Goal: Task Accomplishment & Management: Complete application form

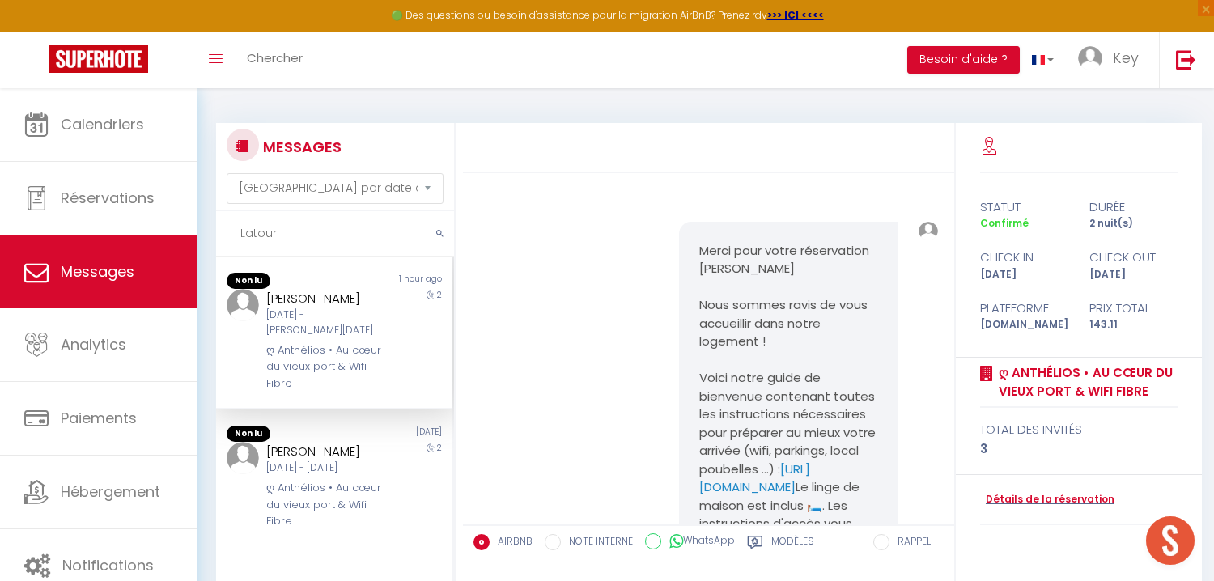
select select "message"
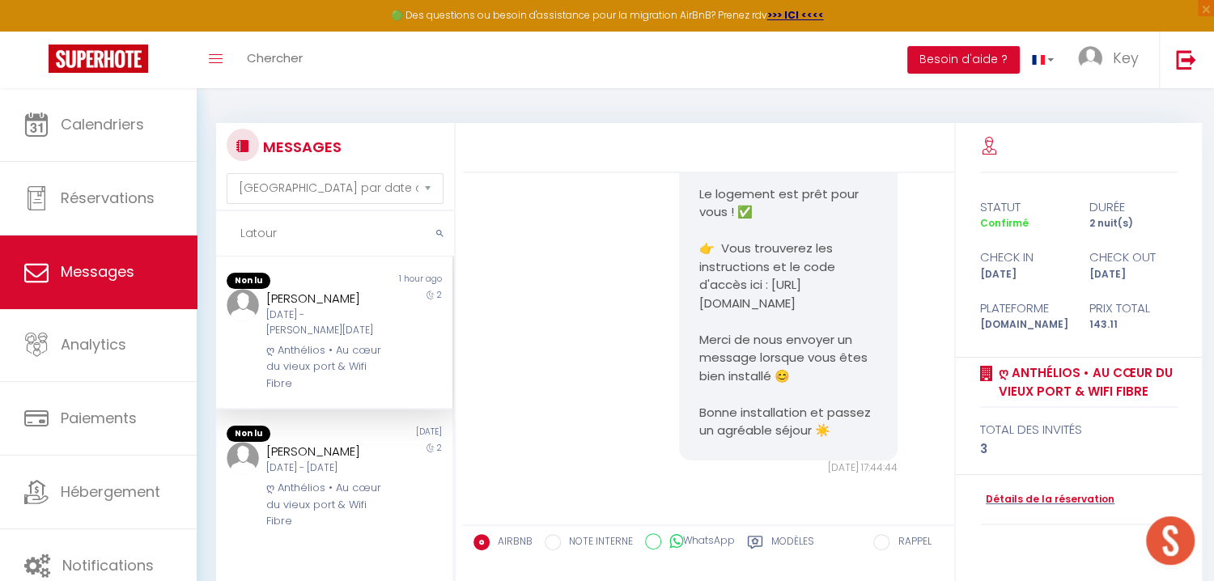
click at [342, 231] on input "Latour" at bounding box center [335, 233] width 238 height 45
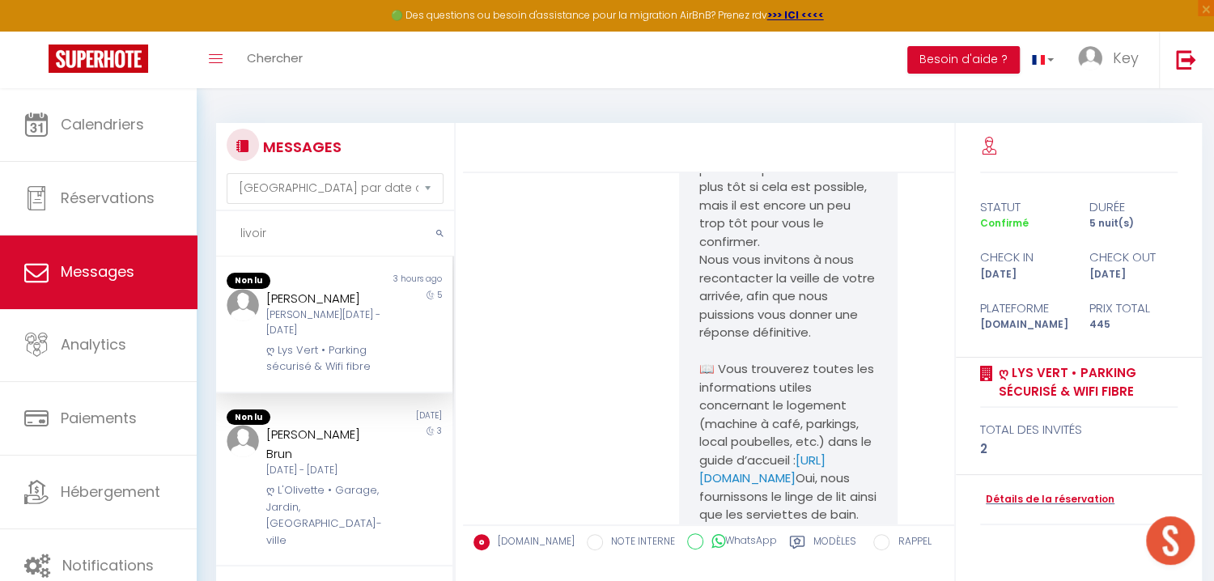
scroll to position [7928, 0]
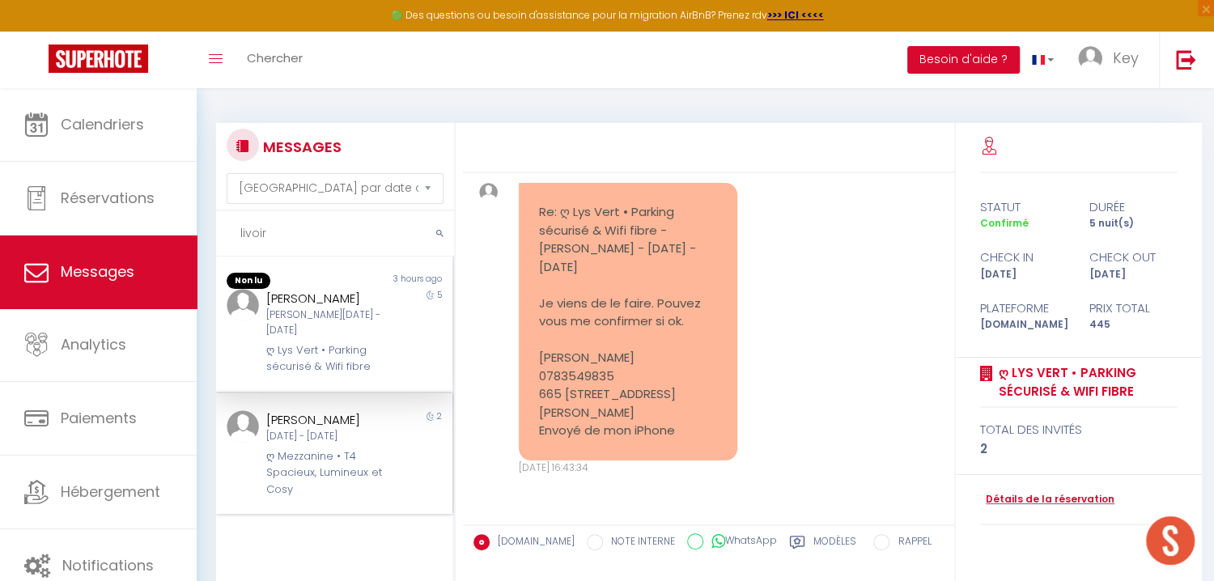
type input "livoir"
click at [393, 451] on div "2" at bounding box center [422, 454] width 59 height 88
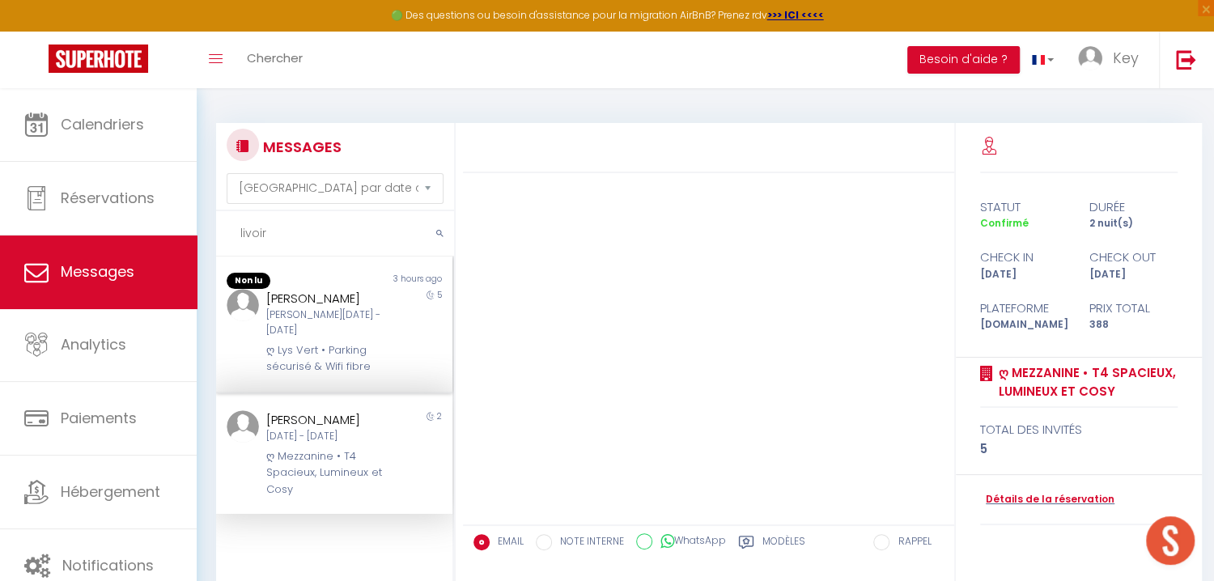
click at [347, 316] on div "Sam 11 Oct - Jeu 16 Oct" at bounding box center [324, 323] width 117 height 31
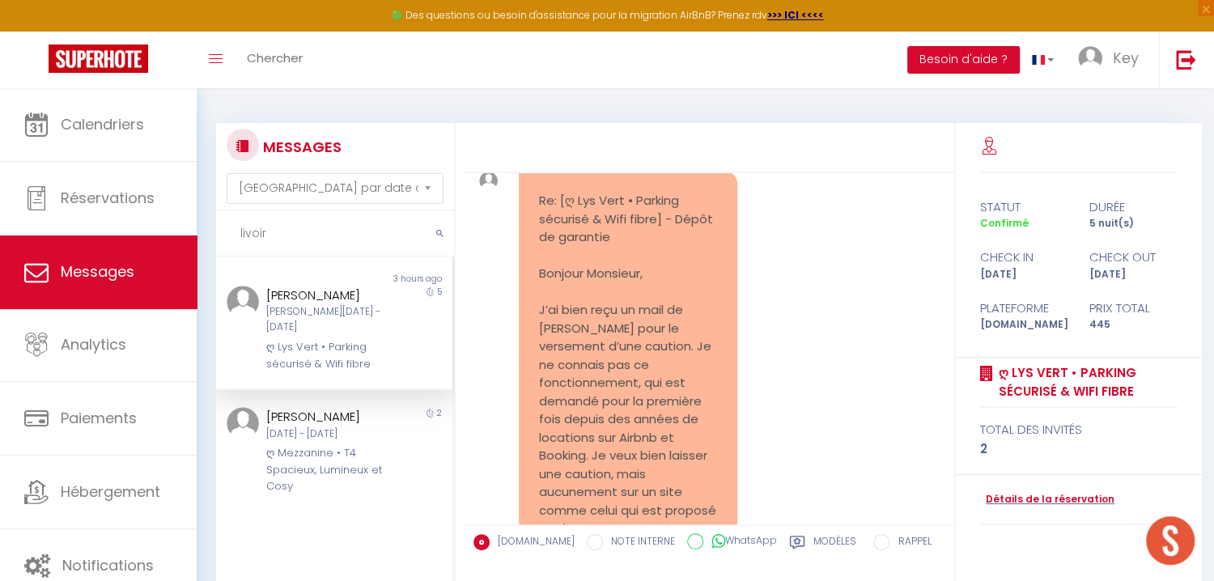
scroll to position [5731, 0]
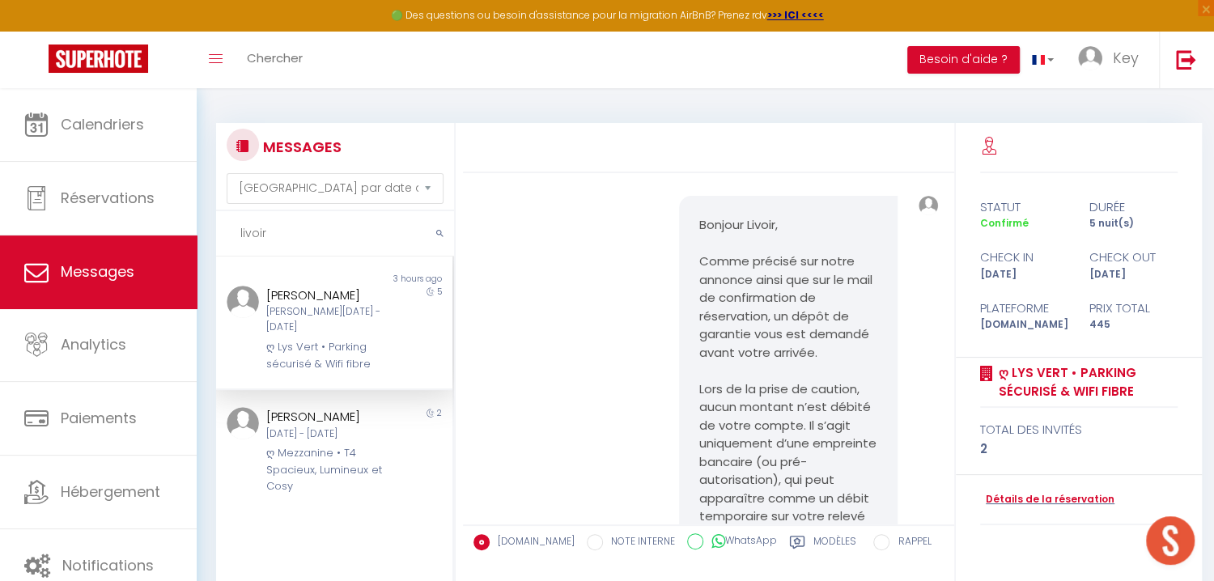
scroll to position [4348, 0]
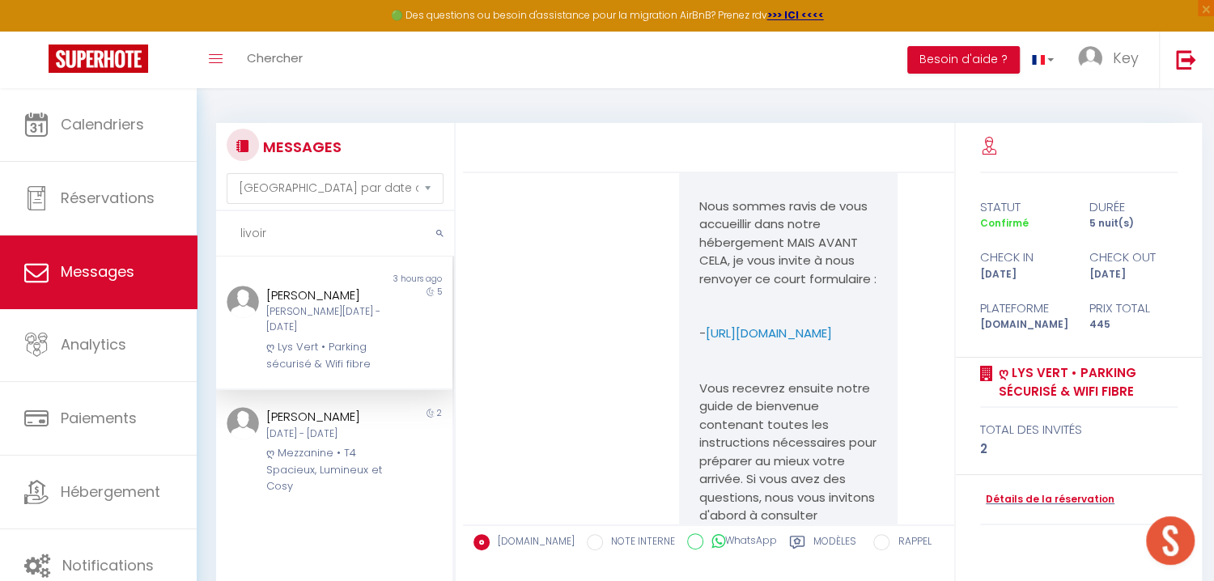
scroll to position [0, 0]
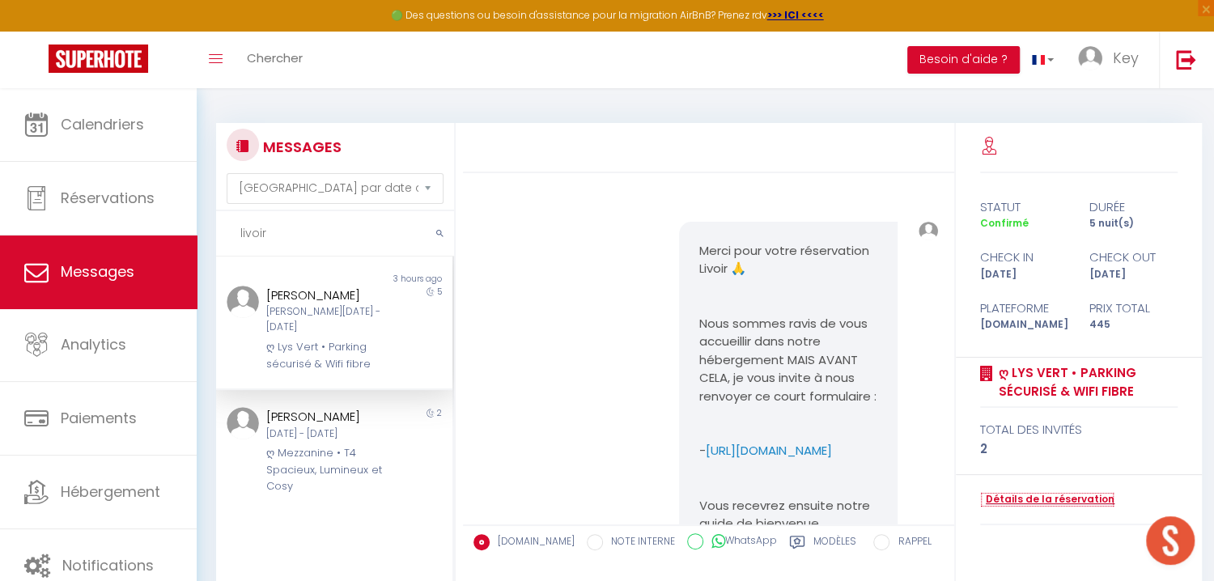
click at [1038, 503] on link "Détails de la réservation" at bounding box center [1047, 499] width 134 height 15
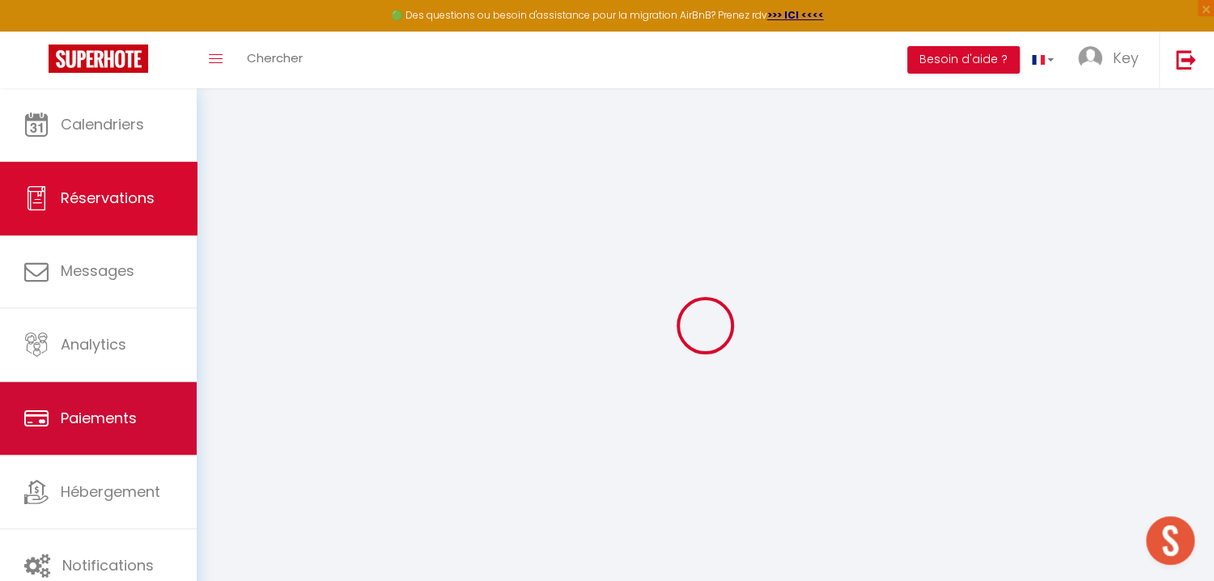
type input "Livoir"
type input "Thierry"
type input "lthier.295476@guest.booking.com"
type input "livoirthierry@gmail.com"
type input "+33783549835"
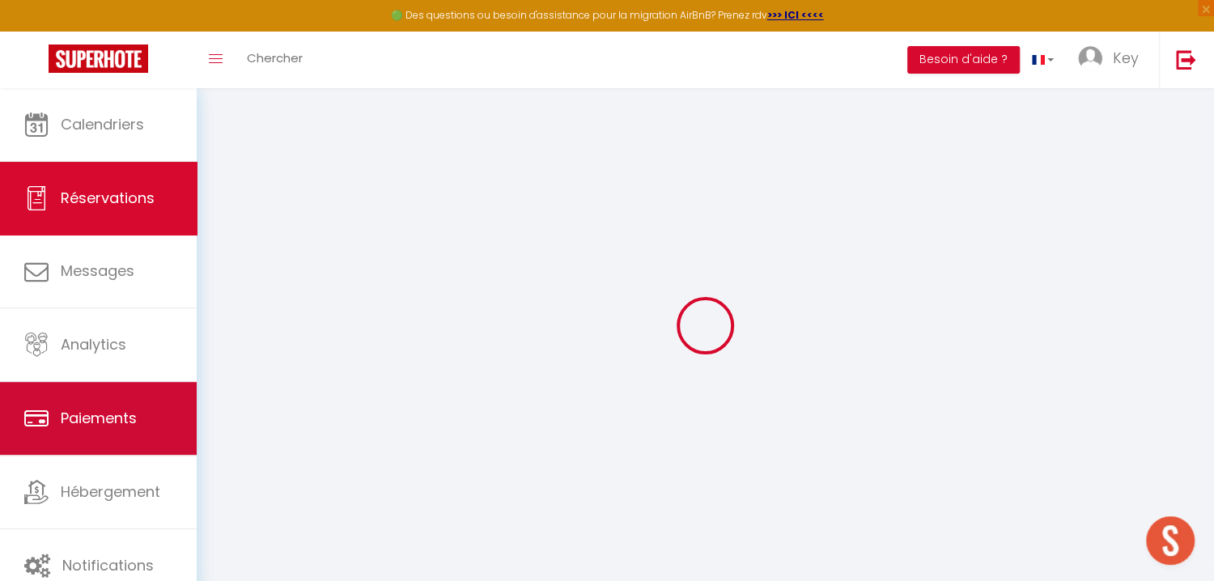
type input "+33783549835"
type input "."
select select "FR"
type input "75.73"
select select "25217"
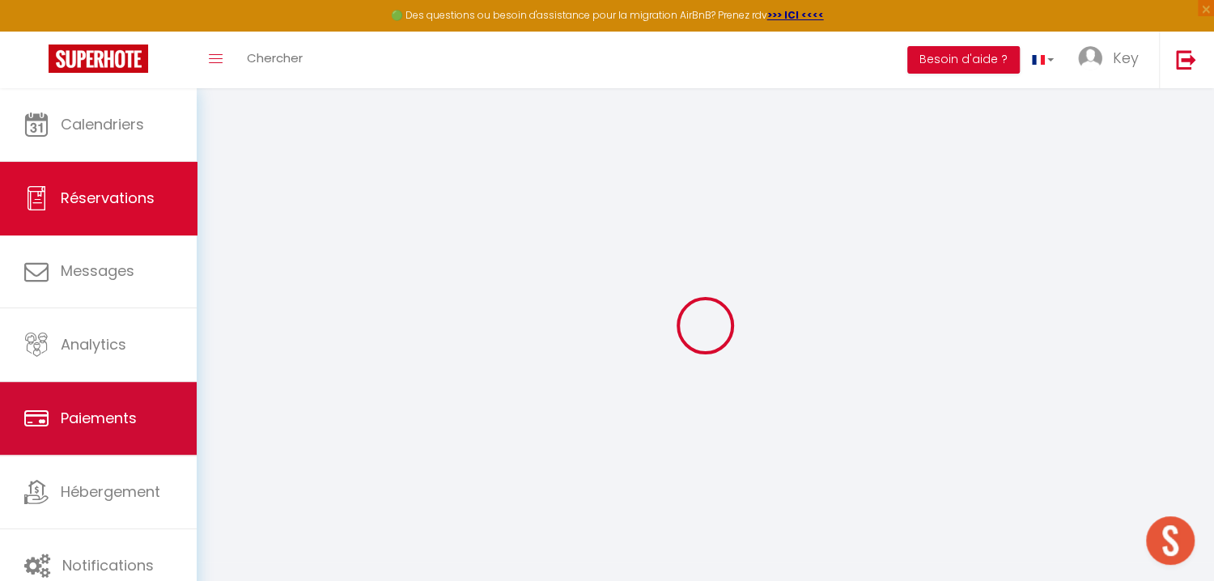
select select "1"
select select
type input "2"
select select "12"
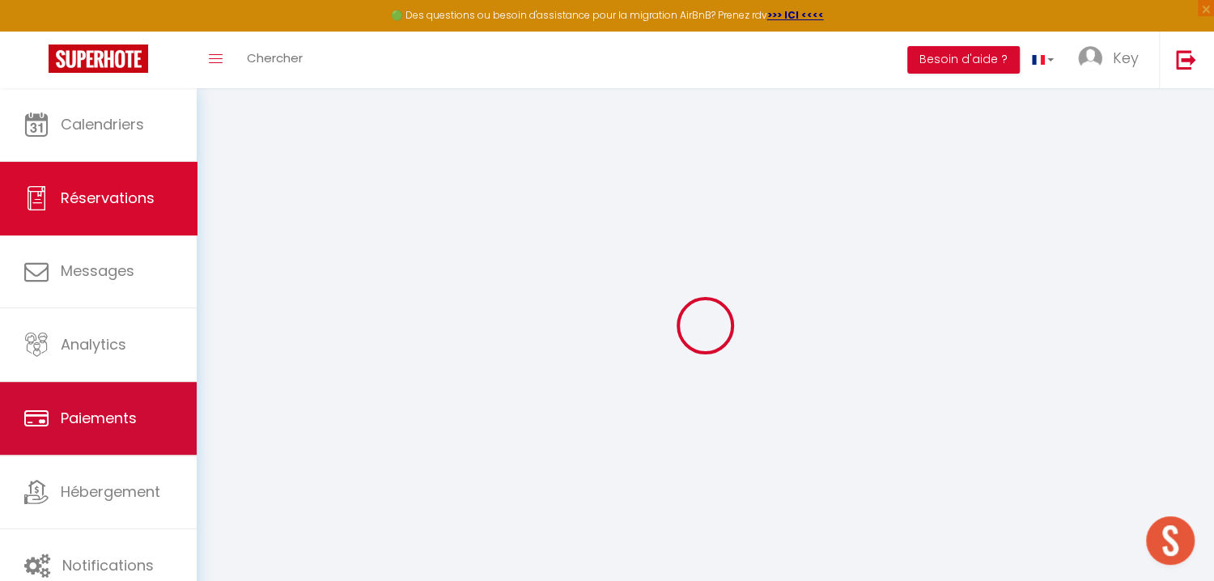
select select
type input "400"
checkbox input "false"
type input "0"
select select "2"
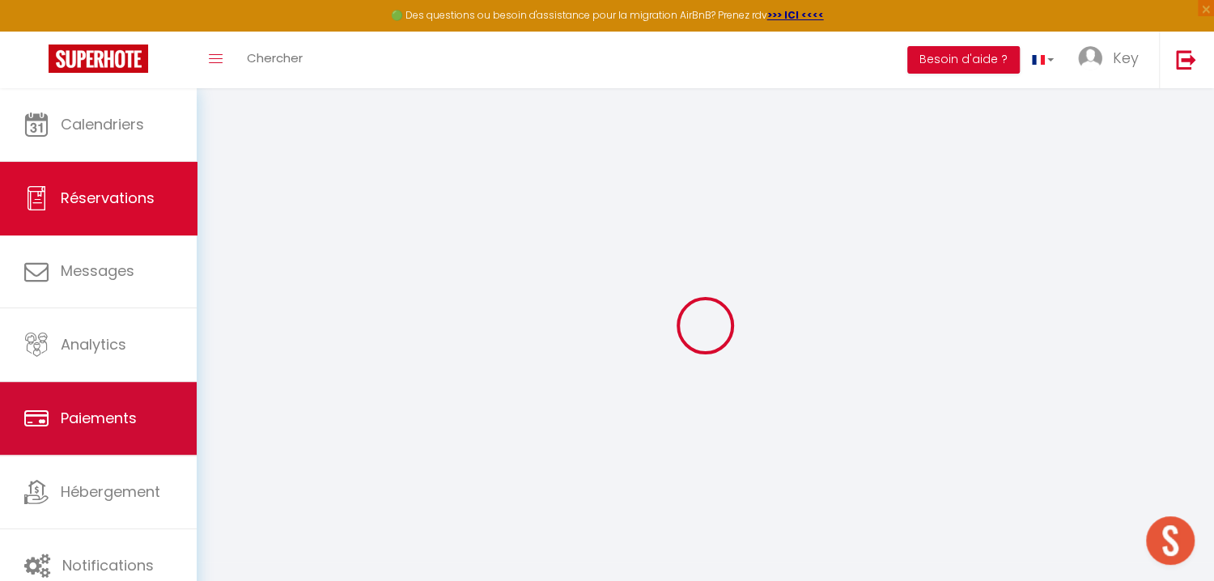
type input "0"
select index
select select
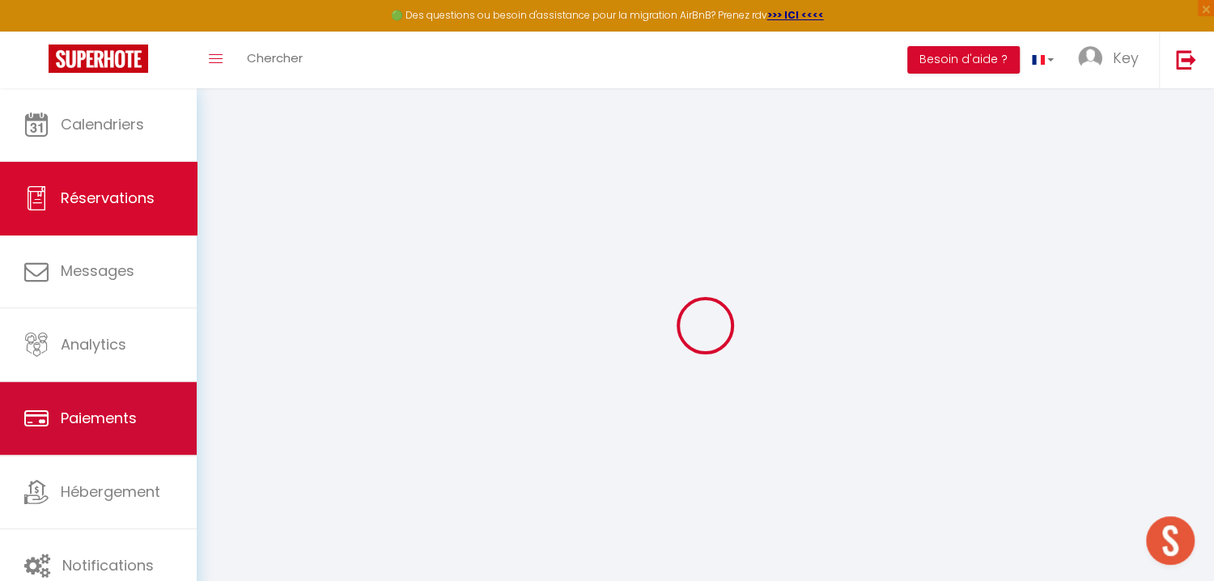
select select
select select "14"
checkbox input "false"
select index
select select
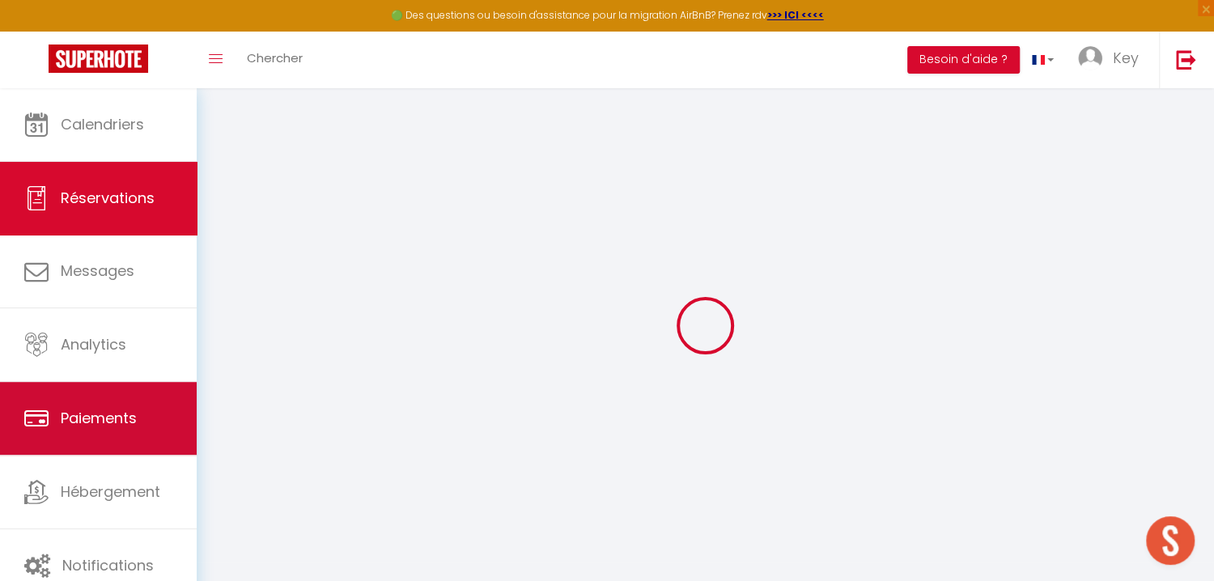
select select
checkbox input "false"
select index
select select
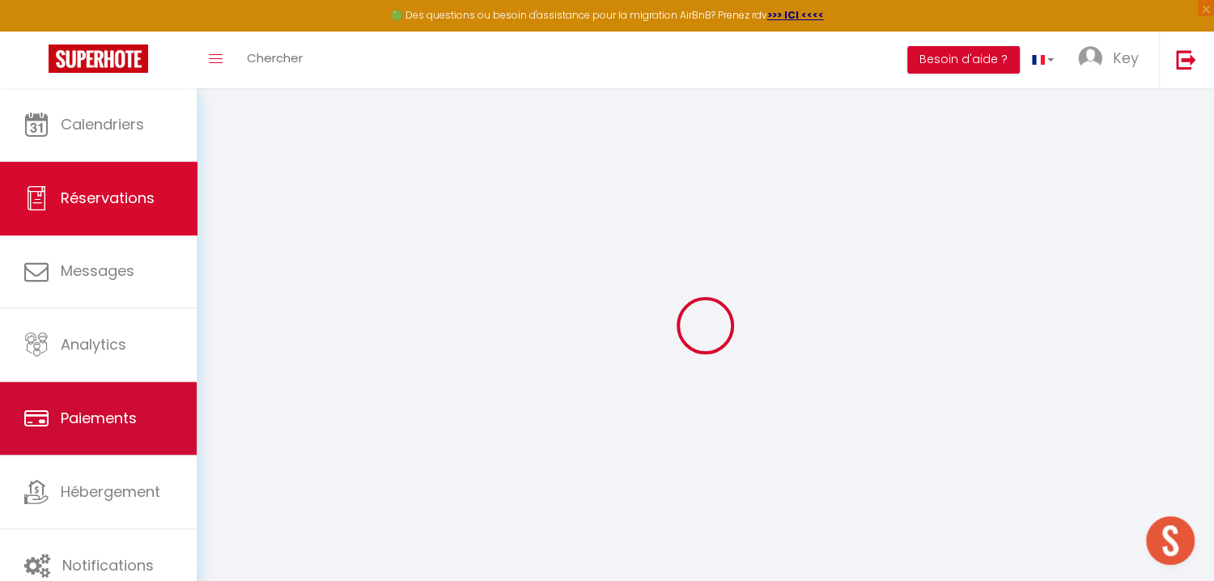
checkbox input "false"
select index
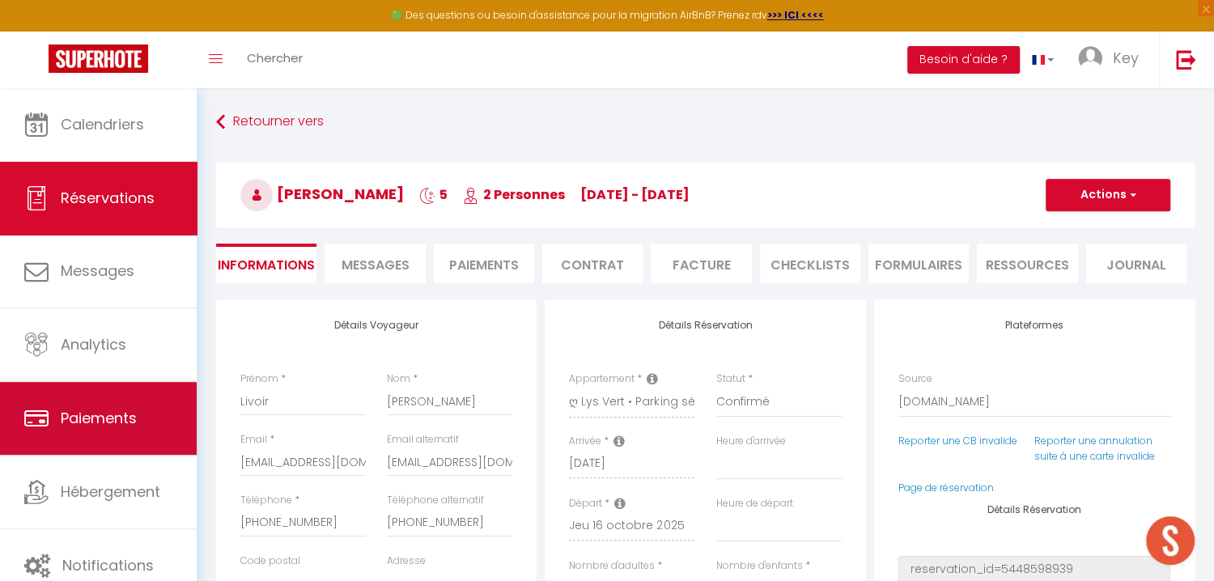
select select
checkbox input "false"
select index
type textarea "Quel type de cafetière avez vous svp? Bonjour, nous pensons arriver vers 15h . …"
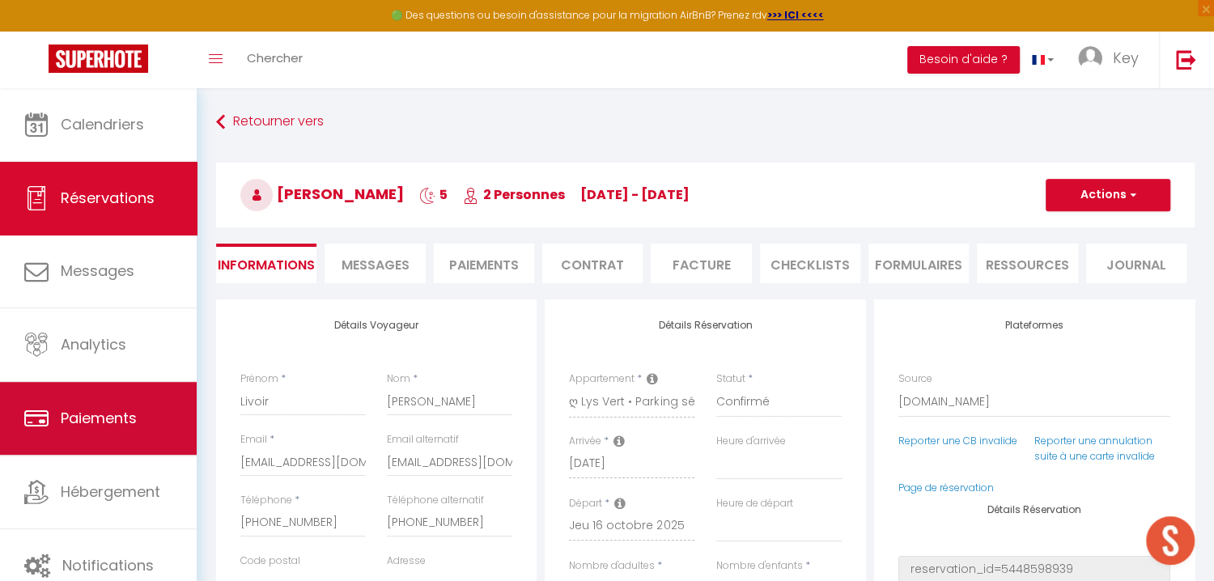
type input "45"
select select
checkbox input "false"
select index
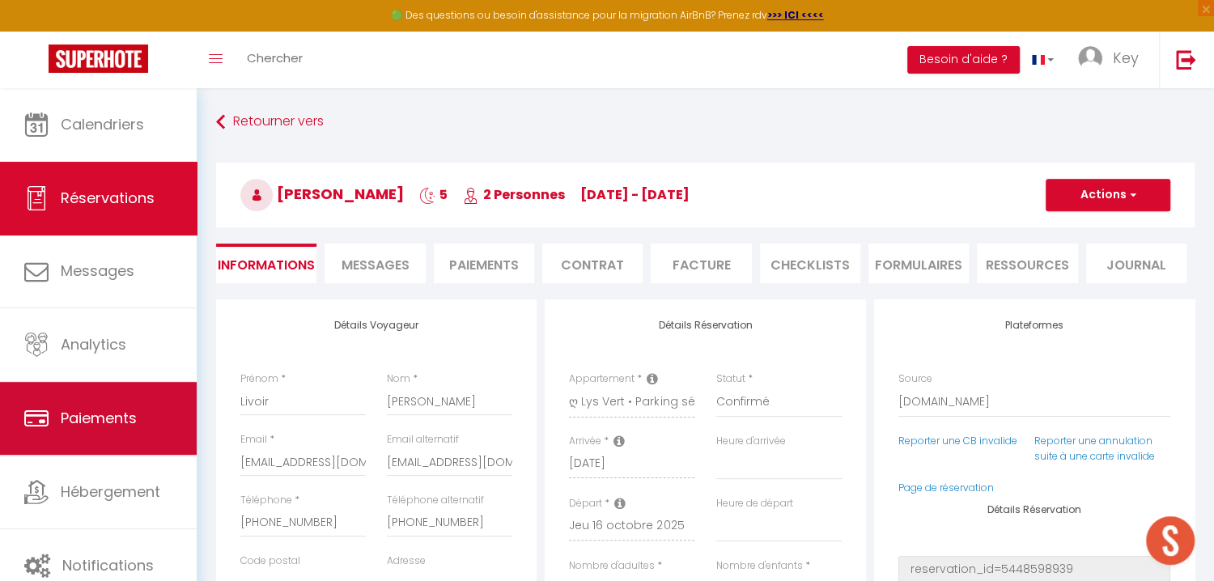
select select "16:00"
select select "10:00"
checkbox input "false"
select index
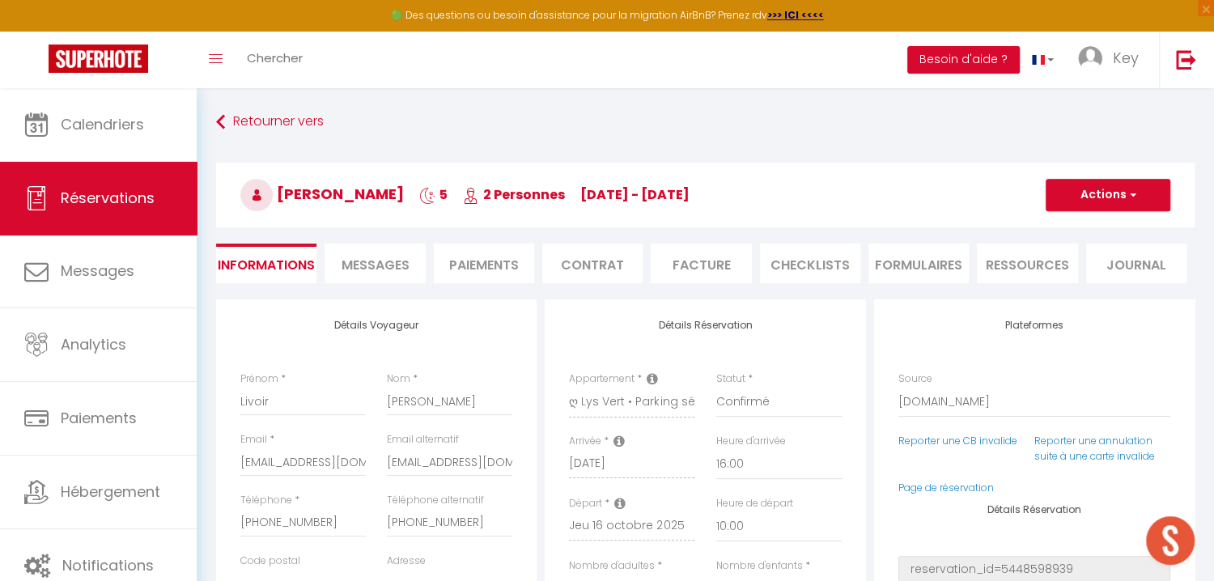
click at [465, 247] on li "Paiements" at bounding box center [484, 264] width 100 height 40
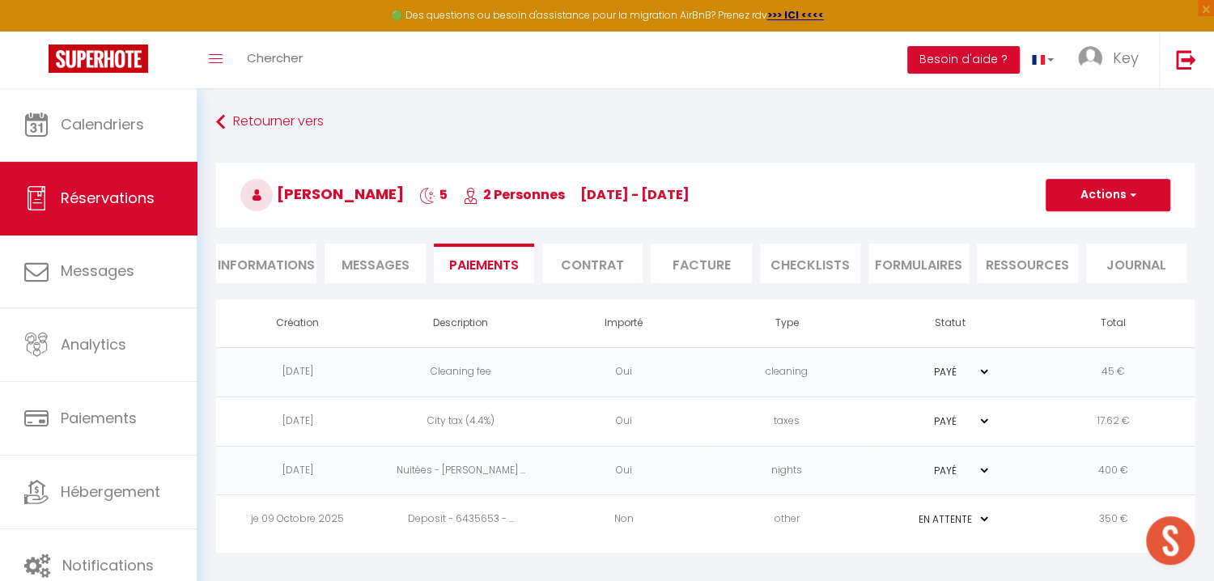
click at [479, 261] on li "Paiements" at bounding box center [484, 264] width 100 height 40
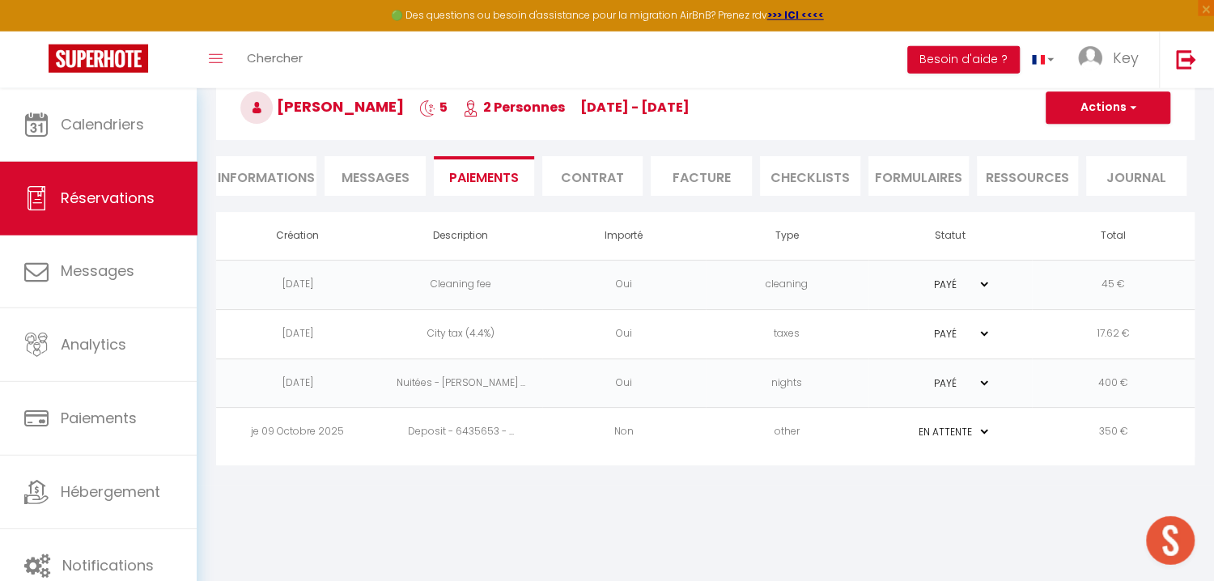
scroll to position [88, 0]
click at [421, 178] on li "Messages" at bounding box center [375, 175] width 100 height 40
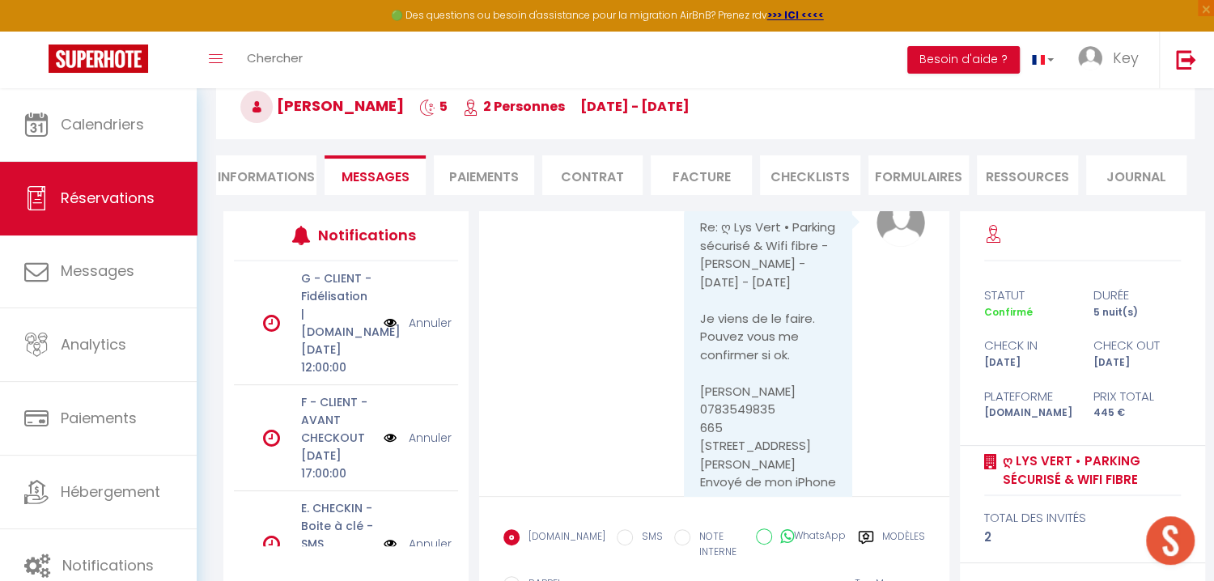
scroll to position [9588, 0]
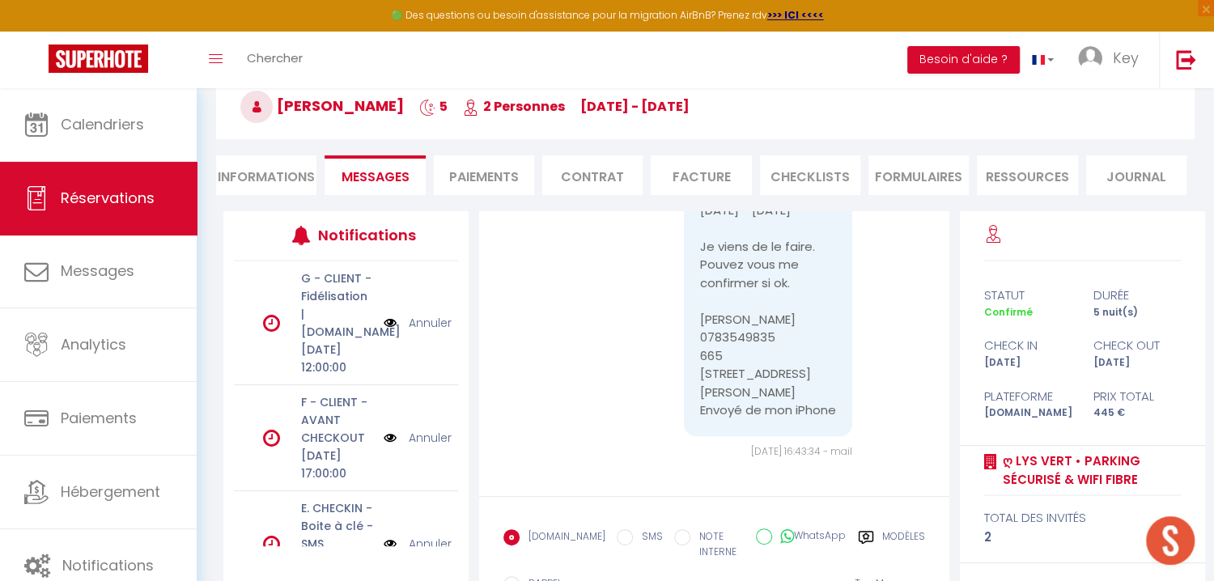
drag, startPoint x: 671, startPoint y: 500, endPoint x: 642, endPoint y: 518, distance: 34.2
click at [670, 501] on form "Booking.com SMS NOTE INTERNE WhatsApp Modèles 9 « ‹ » › Oct 2025 2020 ~ 2030 Di…" at bounding box center [714, 591] width 470 height 190
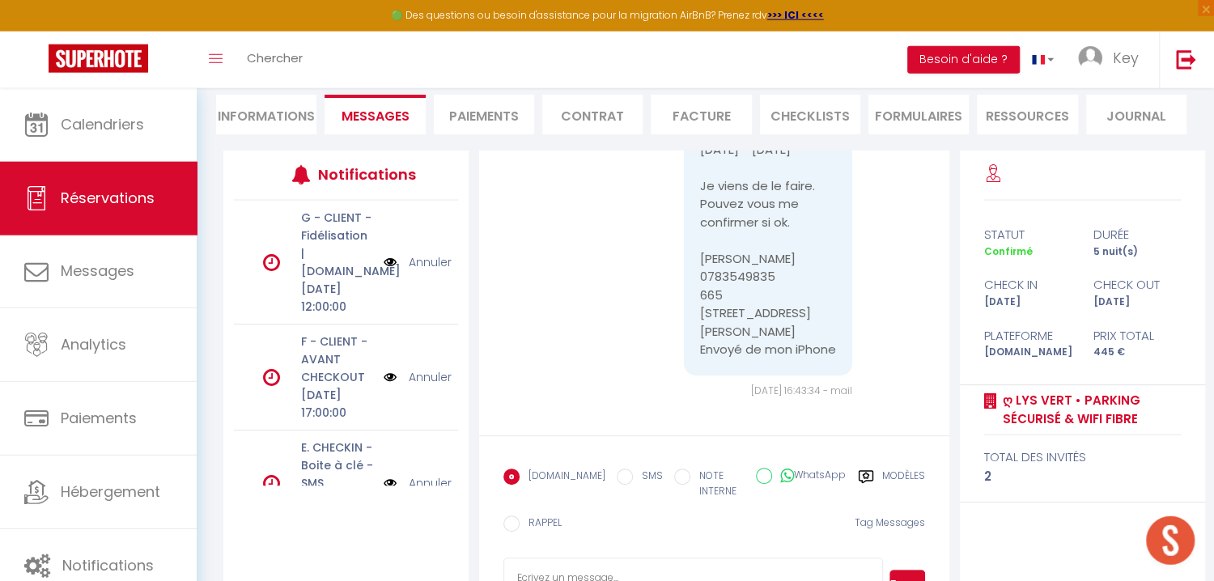
scroll to position [213, 0]
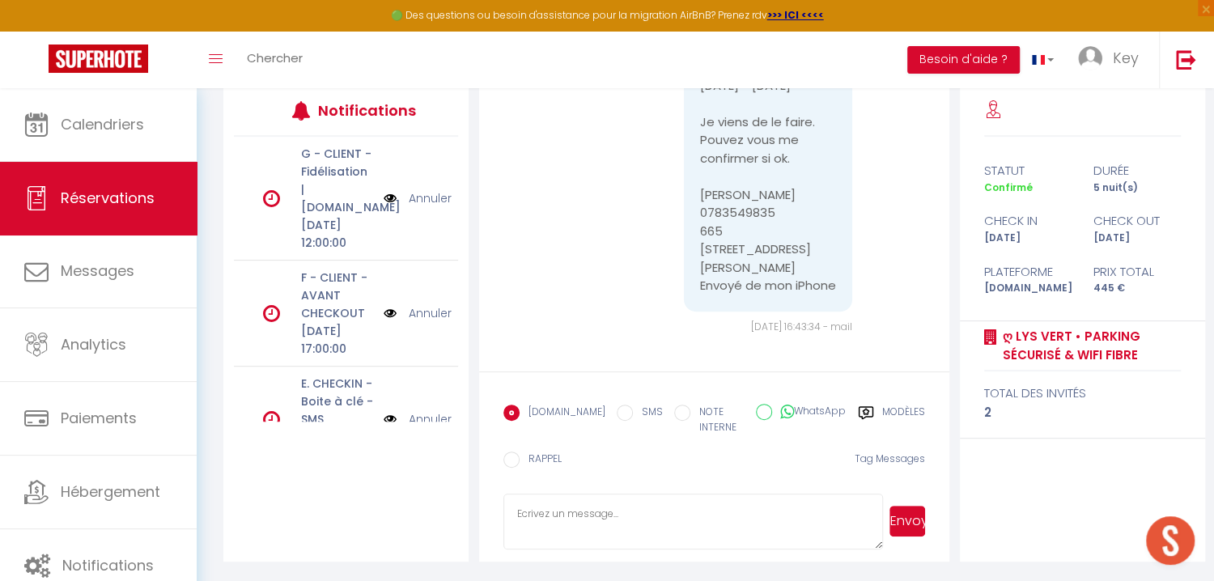
click at [657, 518] on textarea at bounding box center [693, 522] width 379 height 57
type textarea "Nous avons vérifié de notre côté et la caution n'a pas encore été effectué. Bie…"
click at [902, 520] on button "Envoyer" at bounding box center [908, 521] width 36 height 31
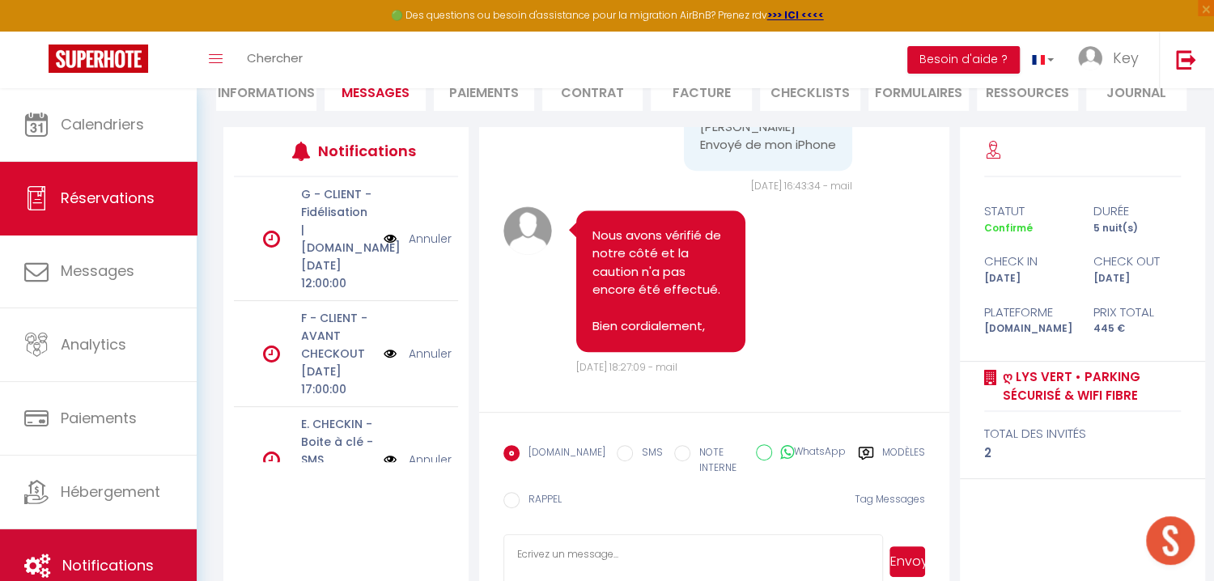
scroll to position [9769, 0]
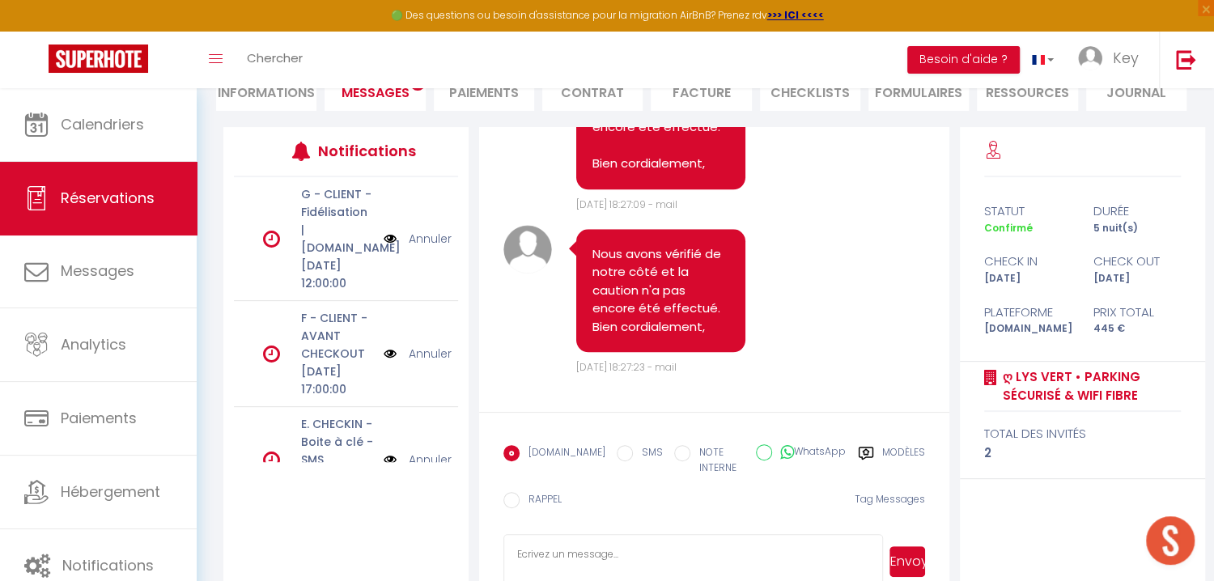
click at [349, 552] on div "Notifications G - CLIENT - Fidélisation | BOOKING.COM Ven 17 Octobre 2025 12:00…" at bounding box center [345, 364] width 245 height 475
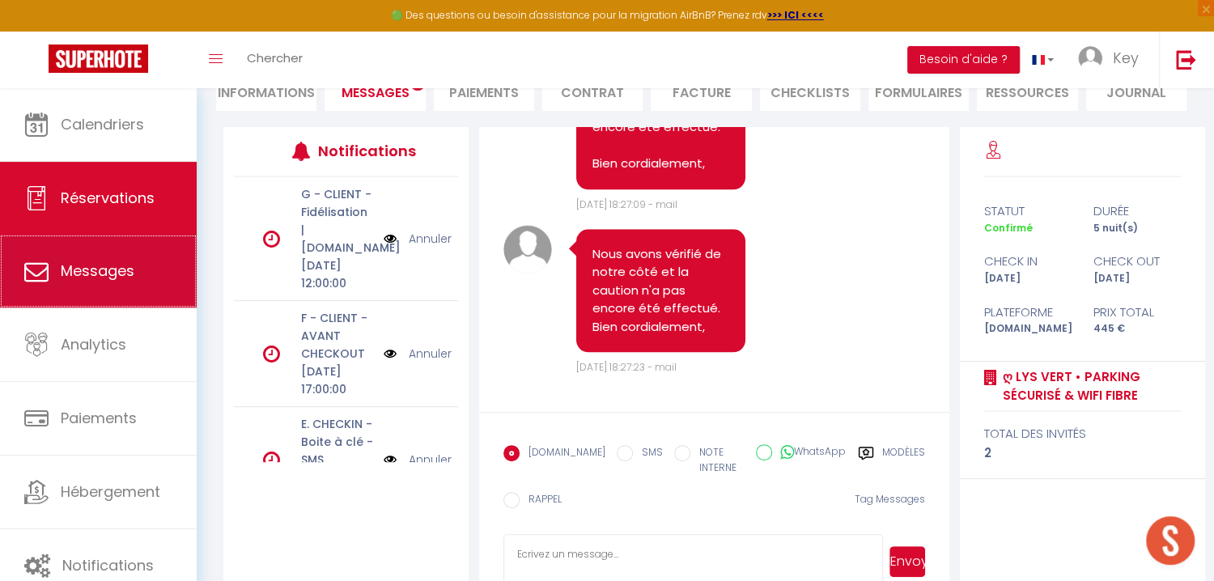
click at [124, 284] on link "Messages" at bounding box center [98, 271] width 197 height 73
select select "message"
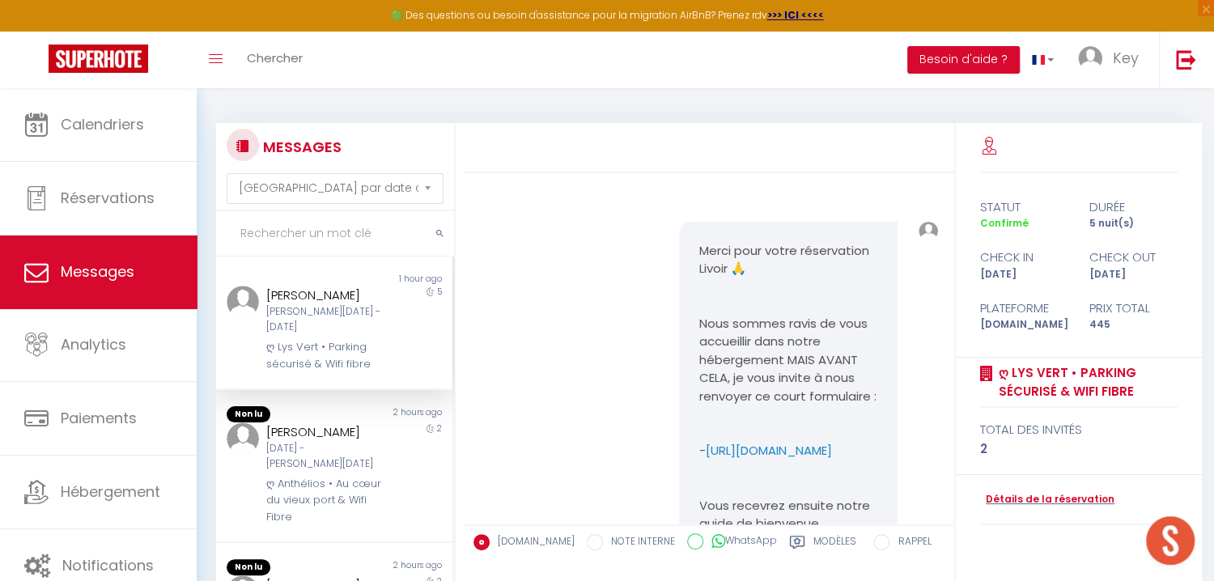
scroll to position [8333, 0]
